Goal: Transaction & Acquisition: Purchase product/service

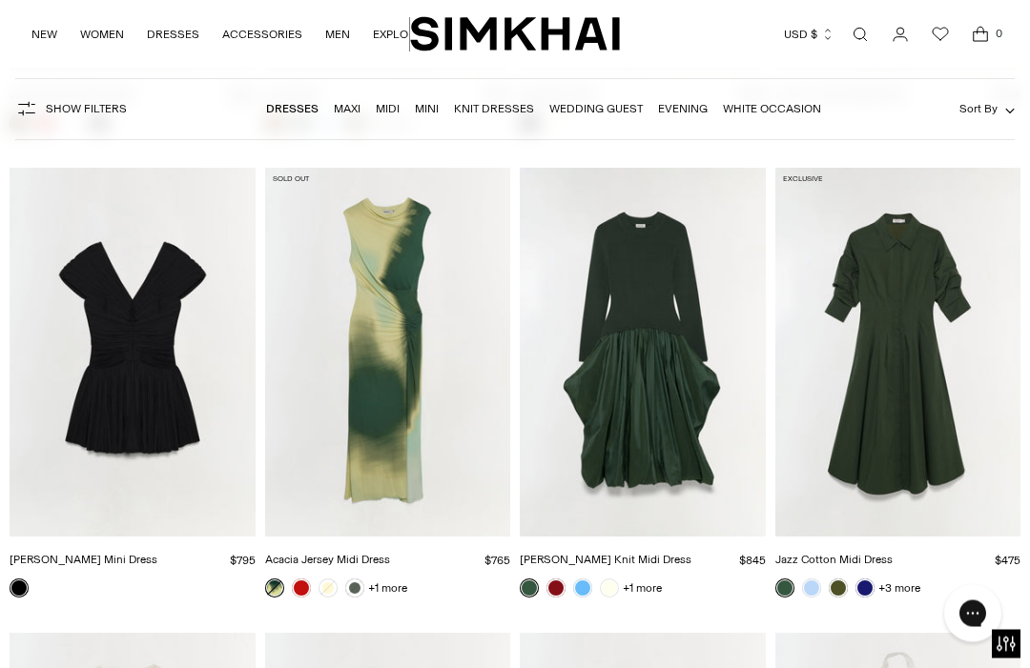
scroll to position [5643, 0]
click at [562, 579] on link at bounding box center [555, 588] width 19 height 19
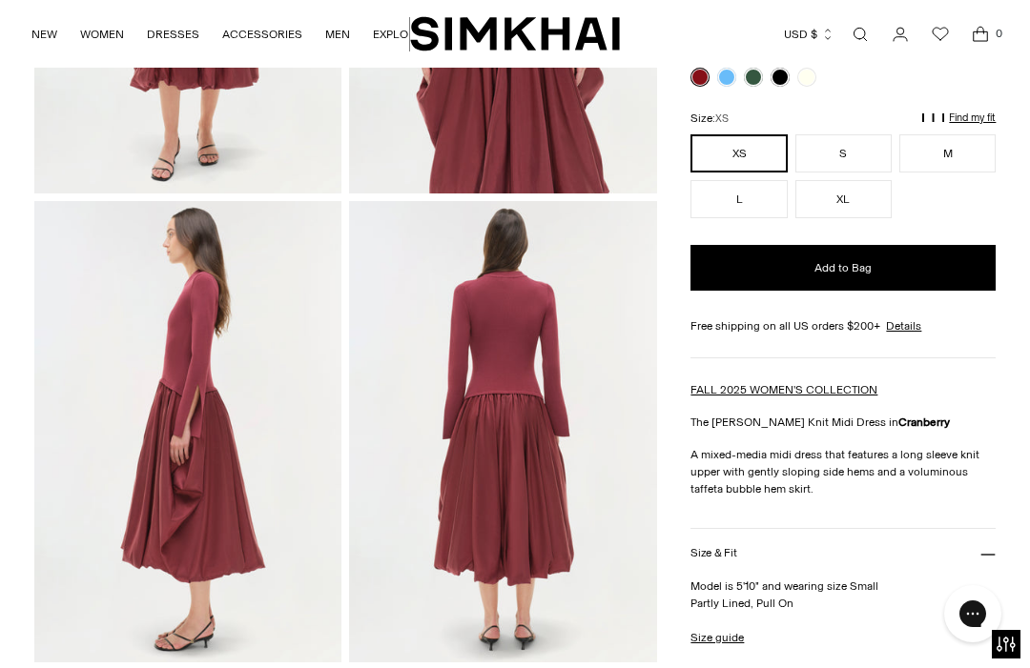
scroll to position [405, 0]
click at [44, 29] on link "NEW" at bounding box center [44, 34] width 26 height 42
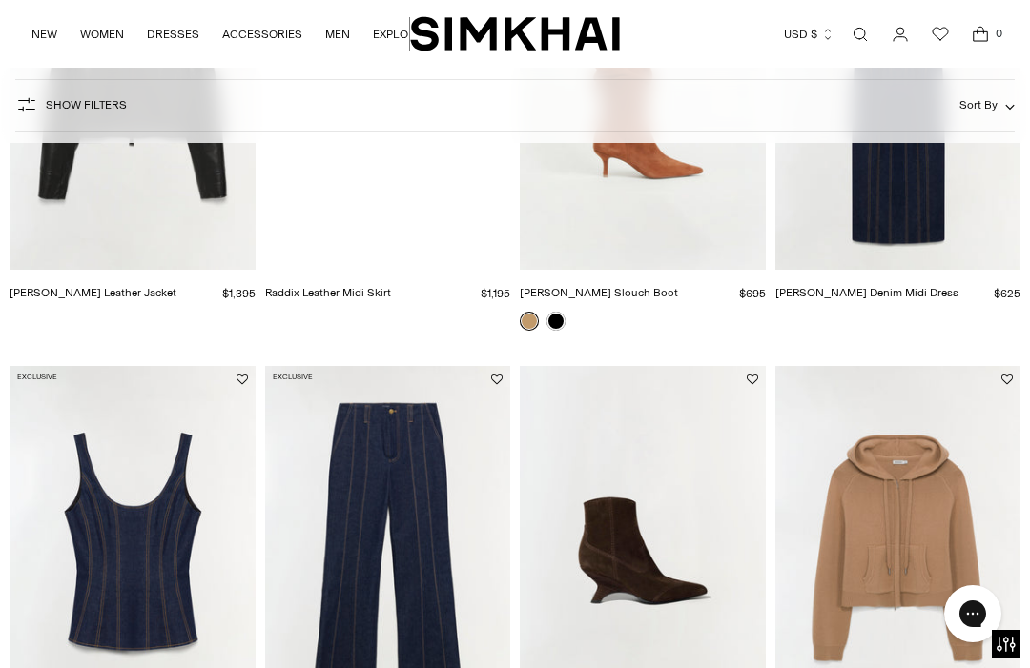
scroll to position [9174, 0]
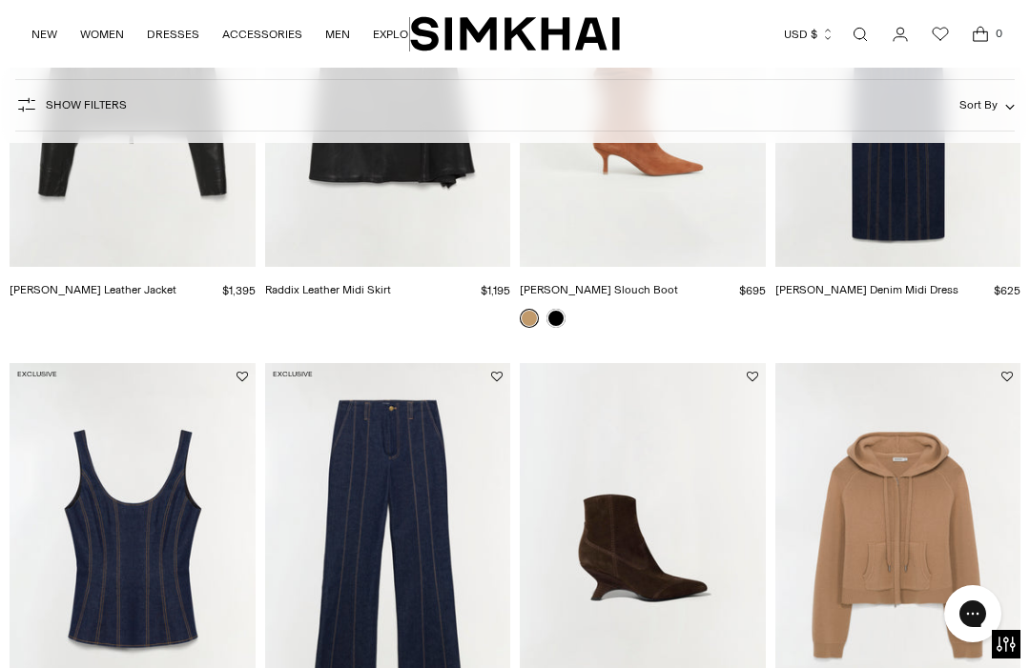
click at [877, 631] on img "Dakota Wool Cropped Hoodie" at bounding box center [898, 547] width 246 height 368
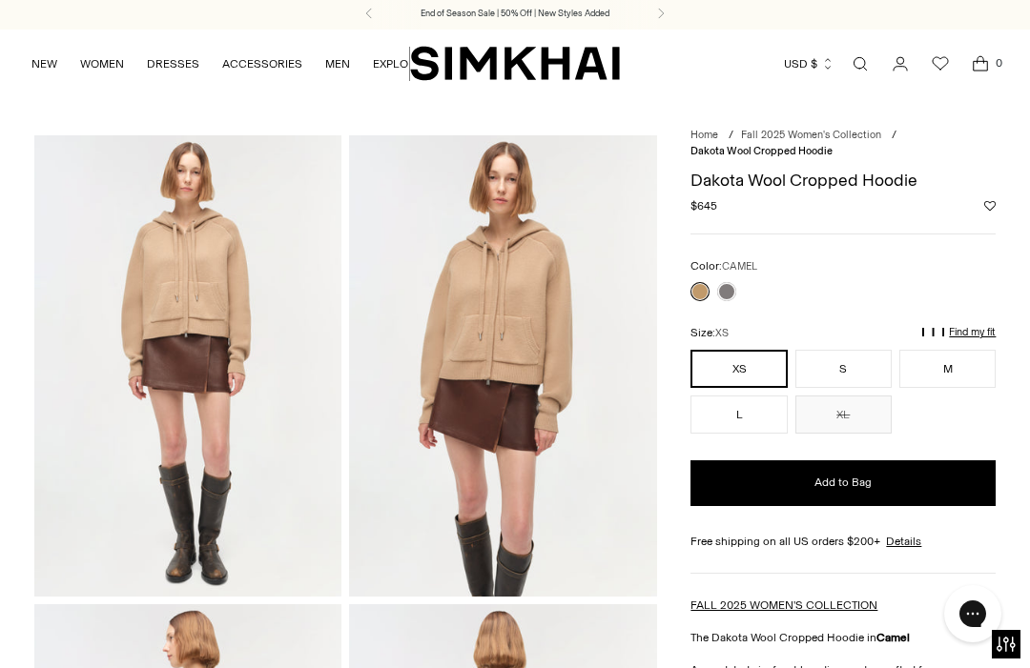
scroll to position [2, 0]
